Goal: Navigation & Orientation: Find specific page/section

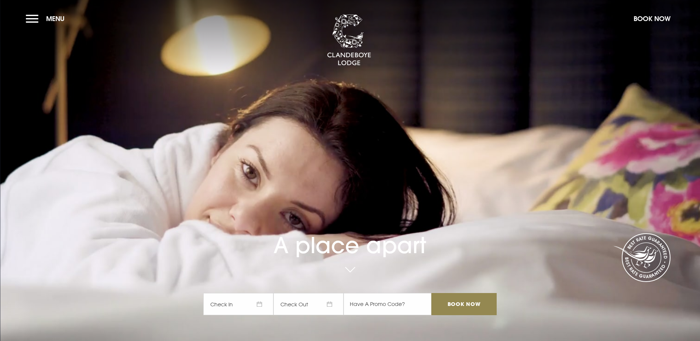
click at [37, 15] on button "Menu" at bounding box center [47, 19] width 42 height 16
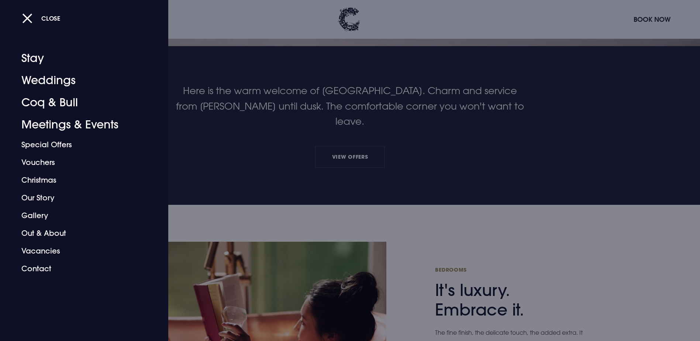
scroll to position [295, 0]
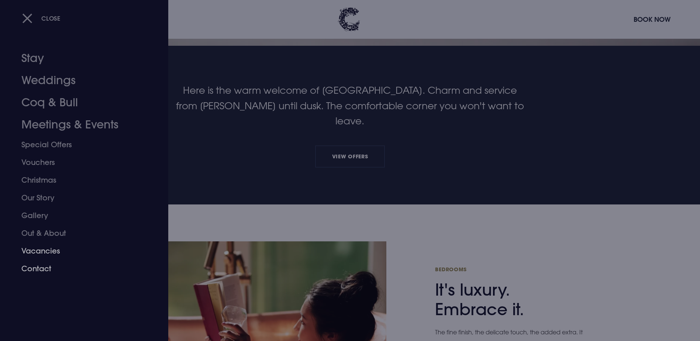
drag, startPoint x: 53, startPoint y: 254, endPoint x: 163, endPoint y: 228, distance: 112.9
click at [53, 253] on link "Vacancies" at bounding box center [79, 251] width 117 height 18
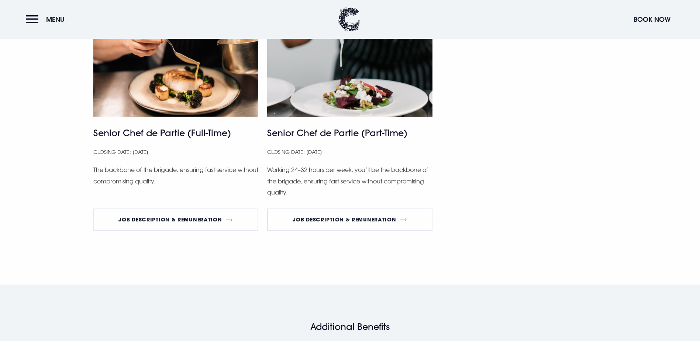
scroll to position [517, 0]
